Goal: Transaction & Acquisition: Purchase product/service

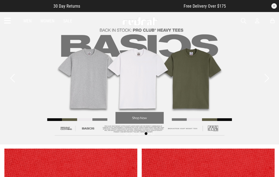
click at [28, 23] on link "Men" at bounding box center [27, 20] width 8 height 5
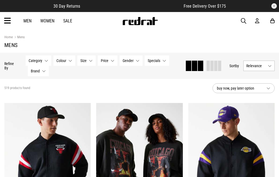
click at [41, 61] on span "Category" at bounding box center [36, 60] width 14 height 4
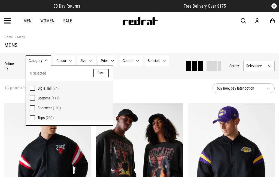
click at [38, 108] on span "Footwear" at bounding box center [45, 107] width 14 height 4
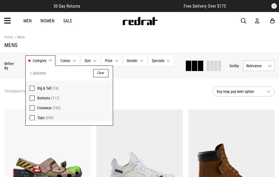
click at [242, 23] on span "button" at bounding box center [243, 21] width 5 height 7
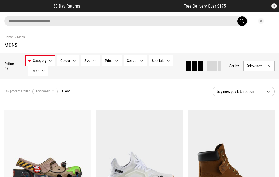
click at [188, 18] on input "search" at bounding box center [125, 21] width 243 height 11
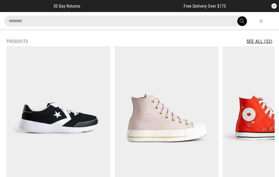
type input "********"
click at [242, 21] on button "submit" at bounding box center [242, 21] width 10 height 10
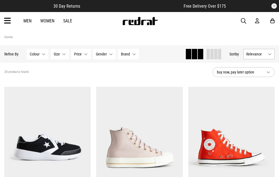
click at [69, 22] on link "Sale" at bounding box center [67, 20] width 9 height 5
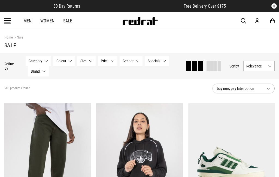
click at [245, 20] on span "button" at bounding box center [243, 21] width 5 height 7
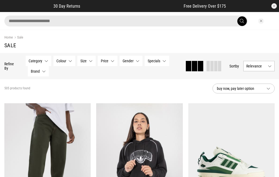
click at [200, 18] on input "search" at bounding box center [125, 21] width 243 height 11
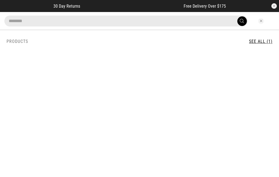
type input "********"
click at [242, 21] on button "submit" at bounding box center [242, 21] width 10 height 10
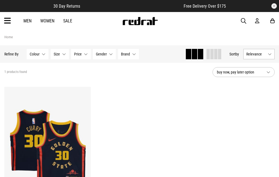
click at [244, 19] on span "button" at bounding box center [243, 21] width 5 height 7
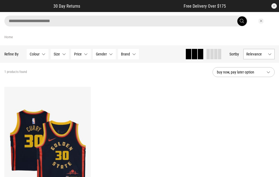
click at [218, 17] on input "search" at bounding box center [125, 21] width 243 height 11
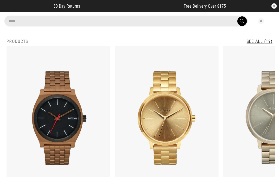
type input "****"
click at [242, 21] on button "submit" at bounding box center [242, 21] width 10 height 10
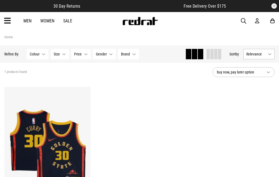
click at [247, 17] on div "Men Women Sale Sign in New Back Footwear Back Mens Back Womens Back Youth & Kid…" at bounding box center [139, 21] width 279 height 18
click at [245, 20] on span "button" at bounding box center [243, 21] width 5 height 7
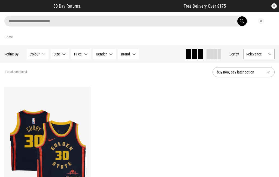
click at [190, 19] on input "search" at bounding box center [125, 21] width 243 height 11
type input "****"
click at [242, 21] on button "submit" at bounding box center [242, 21] width 10 height 10
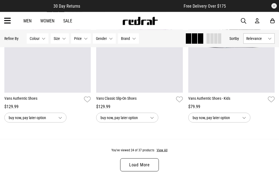
scroll to position [1253, 0]
click at [135, 170] on link "Load More" at bounding box center [139, 164] width 39 height 13
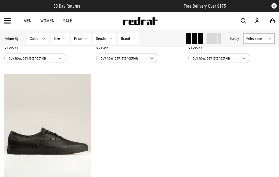
scroll to position [1910, 0]
